Goal: Transaction & Acquisition: Purchase product/service

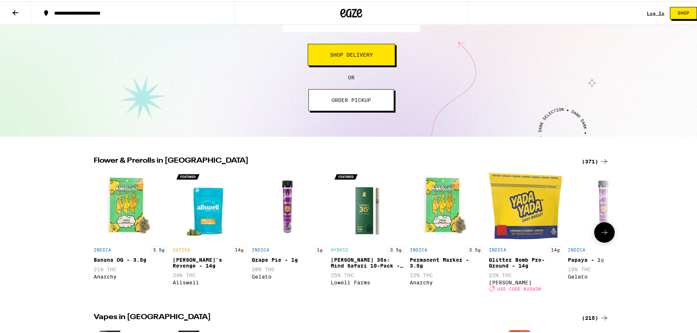
scroll to position [73, 0]
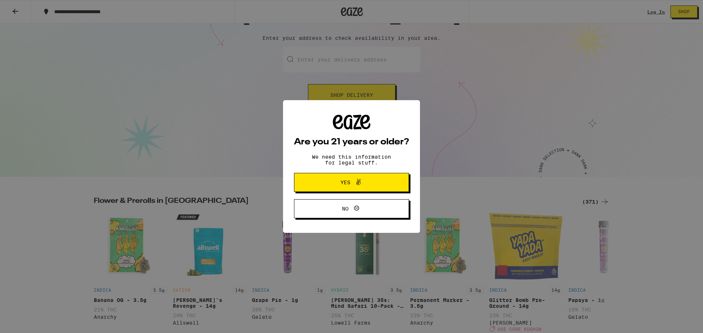
click at [354, 101] on div "Are you 21 years or older? We need this information for legal stuff. Yes No" at bounding box center [351, 166] width 703 height 333
click at [339, 187] on span "Yes" at bounding box center [352, 183] width 56 height 10
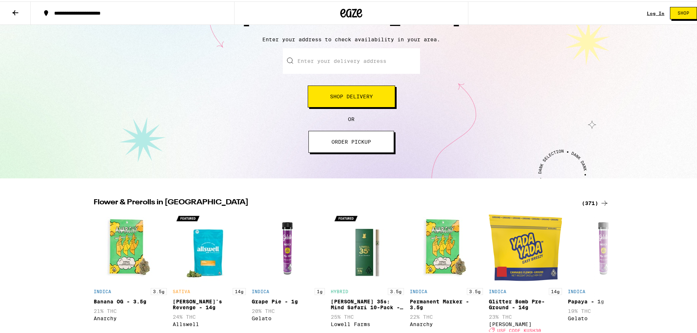
click at [341, 94] on span "Shop Delivery" at bounding box center [351, 95] width 43 height 5
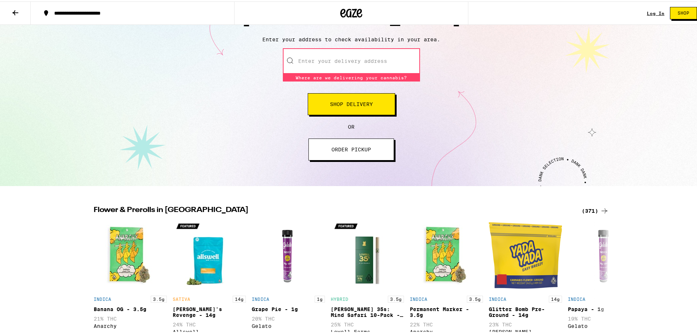
scroll to position [0, 0]
click at [335, 63] on input "Enter your delivery address" at bounding box center [351, 60] width 137 height 26
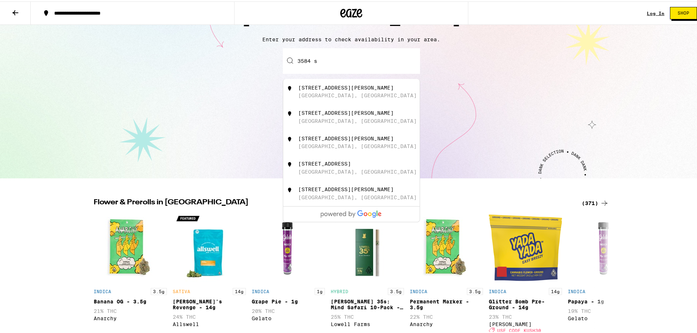
click at [327, 88] on div "[STREET_ADDRESS][PERSON_NAME]" at bounding box center [346, 86] width 96 height 6
type input "[STREET_ADDRESS][PERSON_NAME]"
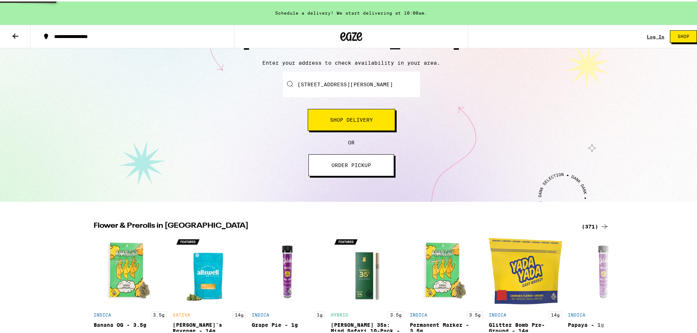
scroll to position [97, 0]
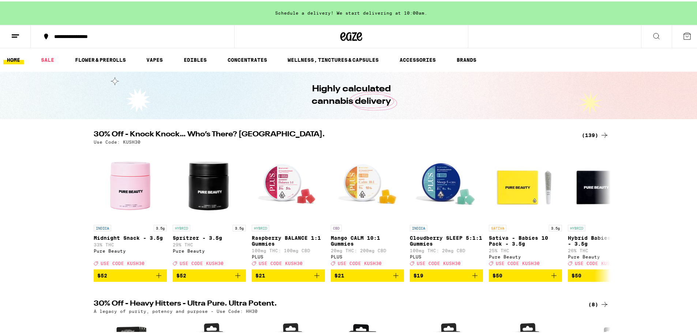
click at [202, 52] on ul "HOME SALE FLOWER & PREROLLS VAPES EDIBLES CONCENTRATES WELLNESS, TINCTURES & CA…" at bounding box center [351, 58] width 703 height 23
click at [201, 59] on link "EDIBLES" at bounding box center [195, 58] width 30 height 9
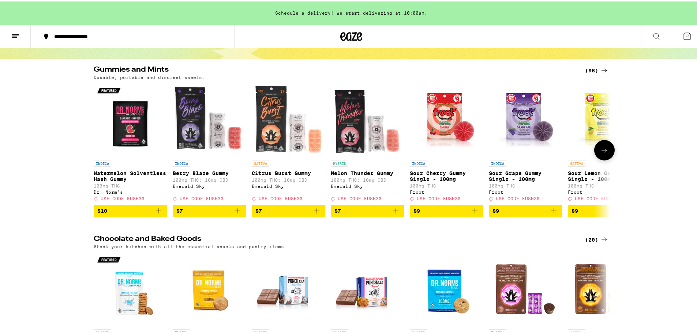
scroll to position [73, 0]
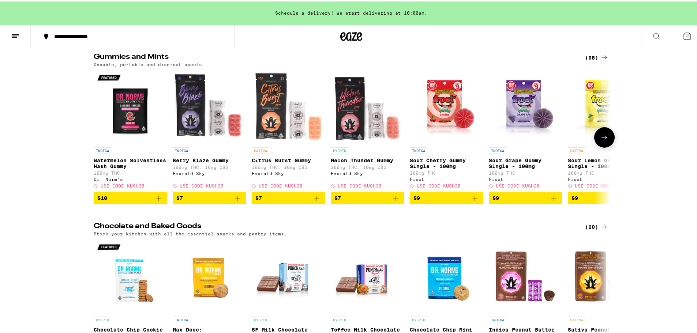
click at [607, 144] on button at bounding box center [604, 136] width 20 height 20
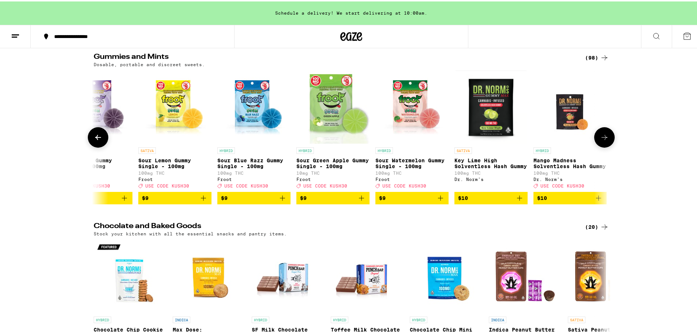
scroll to position [0, 435]
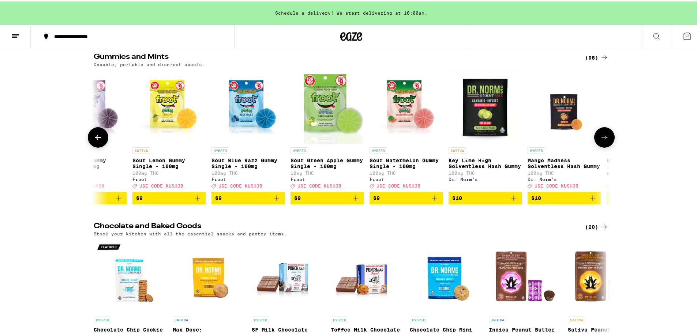
click at [607, 145] on button at bounding box center [604, 136] width 20 height 20
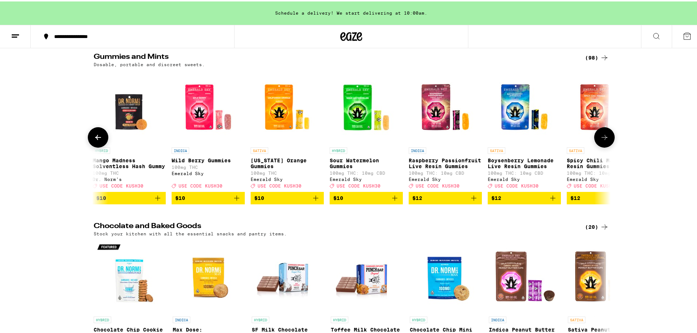
scroll to position [0, 871]
click at [602, 140] on icon at bounding box center [604, 136] width 9 height 9
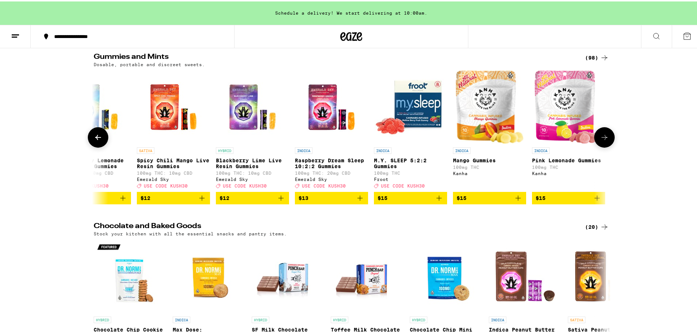
scroll to position [0, 1306]
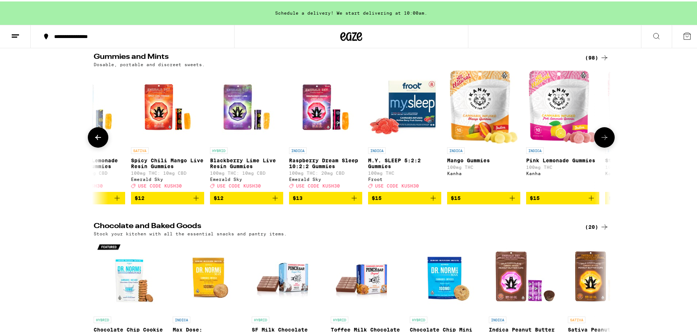
click at [605, 139] on icon at bounding box center [604, 136] width 9 height 9
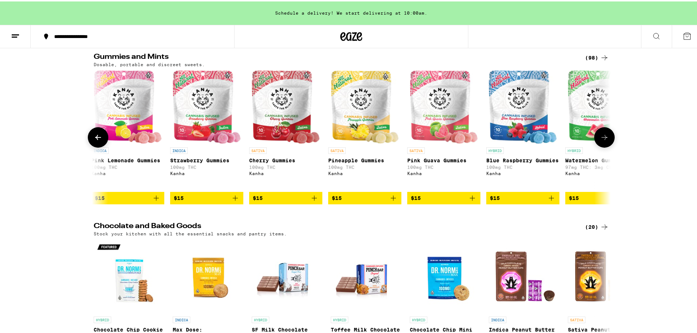
scroll to position [0, 1742]
click at [278, 164] on div "SATIVA Cherry Gummies 100mg THC Kanha" at bounding box center [285, 166] width 73 height 41
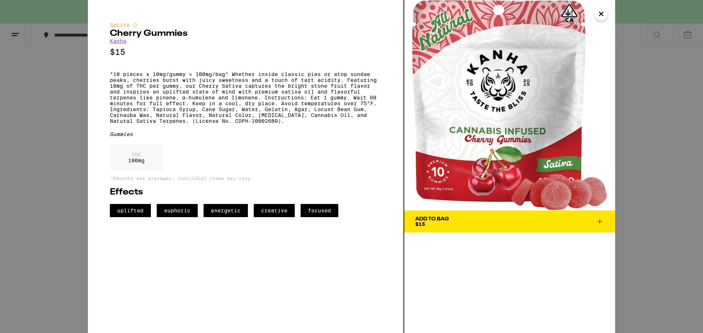
click at [444, 224] on div "Add To Bag $15" at bounding box center [432, 222] width 34 height 10
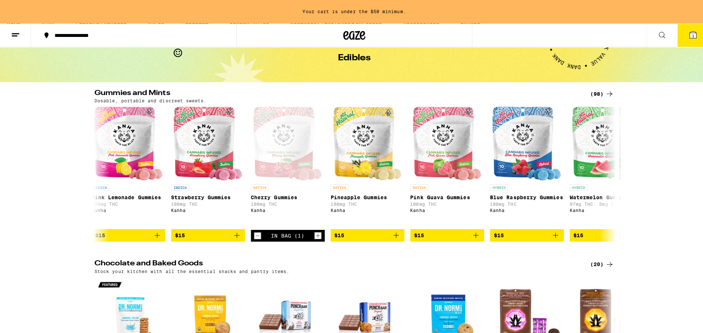
scroll to position [37, 0]
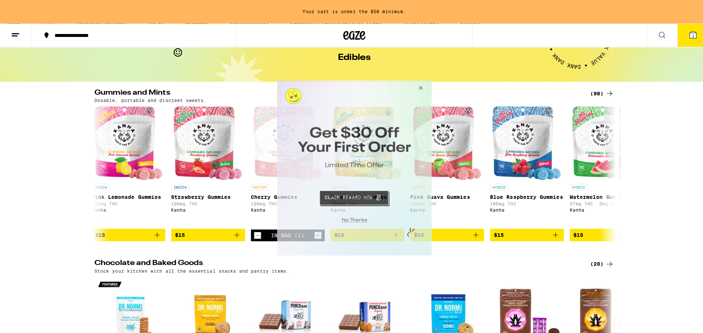
click at [415, 87] on button "Close Modal" at bounding box center [418, 89] width 20 height 18
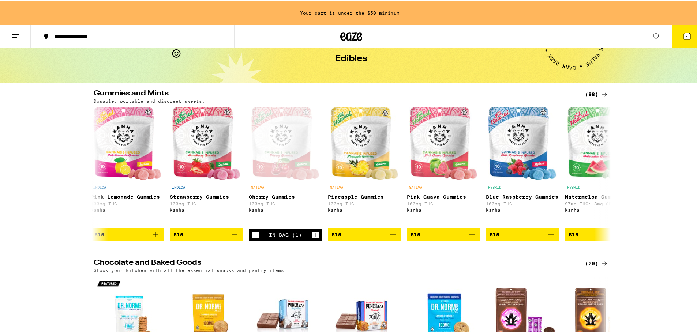
click at [673, 39] on button "1" at bounding box center [687, 35] width 31 height 23
